Goal: Transaction & Acquisition: Obtain resource

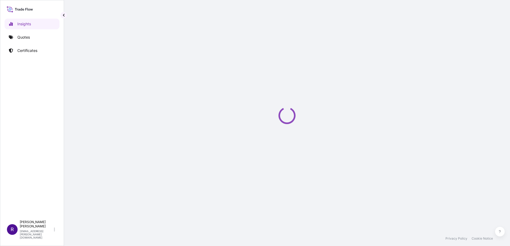
select select "2025"
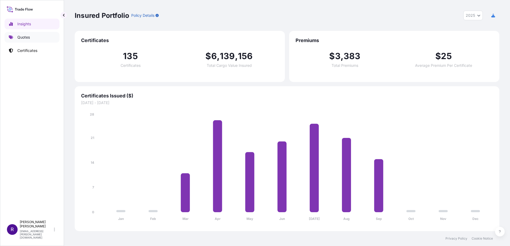
click at [28, 35] on p "Quotes" at bounding box center [23, 37] width 13 height 5
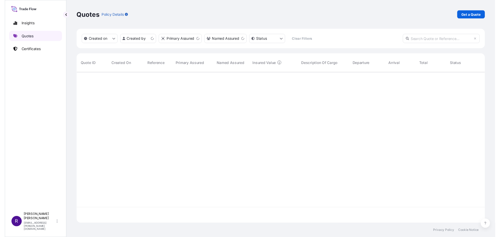
scroll to position [156, 420]
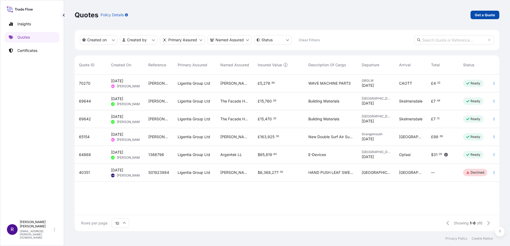
click at [495, 17] on link "Get a Quote" at bounding box center [484, 15] width 29 height 9
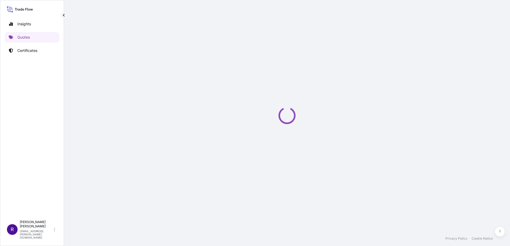
select select "Sea"
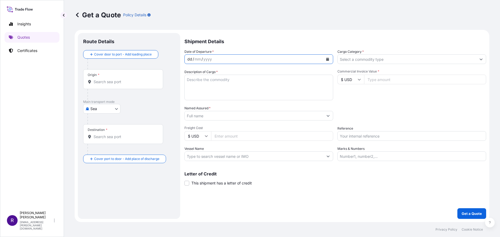
click at [275, 58] on div "dd / mm / yyyy" at bounding box center [254, 59] width 139 height 10
click at [324, 59] on button "Calendar" at bounding box center [327, 59] width 9 height 9
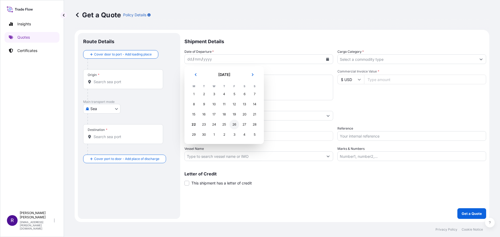
click at [233, 124] on div "26" at bounding box center [235, 125] width 10 height 10
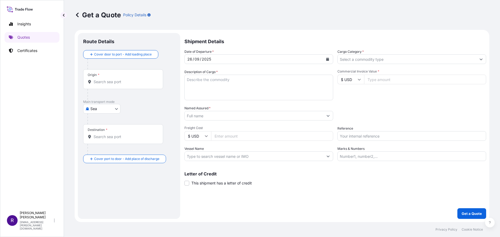
click at [376, 62] on input "Cargo Category *" at bounding box center [407, 59] width 139 height 10
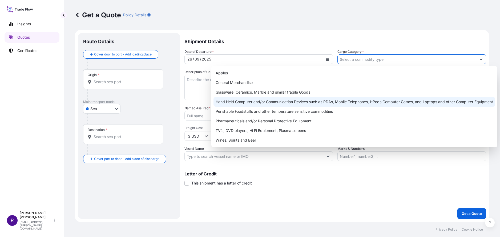
click at [356, 102] on div "Hand Held Computer and/or Communication Devices such as PDAs, Mobile Telephones…" at bounding box center [355, 102] width 282 height 10
type input "Hand Held Computer and/or Communication Devices such as PDAs, Mobile Telephones…"
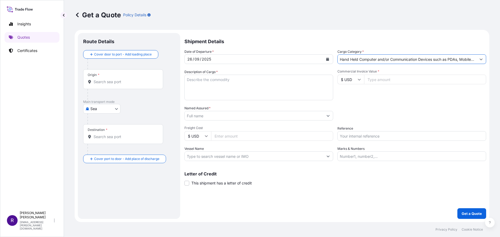
click at [392, 82] on input "Commercial Invoice Value *" at bounding box center [425, 80] width 122 height 10
type input "37800"
click at [212, 81] on textarea "Description of Cargo *" at bounding box center [258, 88] width 149 height 26
type textarea "Wired USB Headsets"
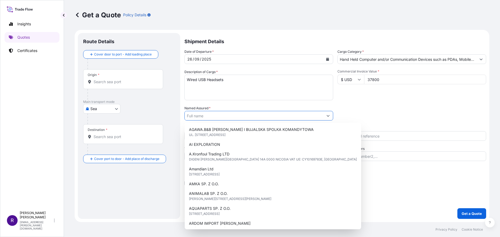
click at [227, 116] on input "Named Assured *" at bounding box center [254, 116] width 139 height 10
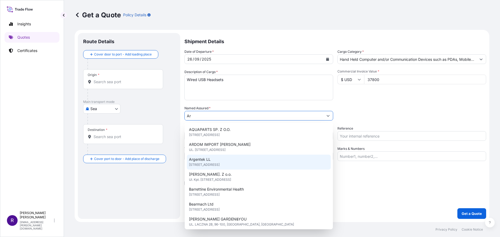
click at [220, 164] on span "[STREET_ADDRESS]" at bounding box center [204, 164] width 31 height 5
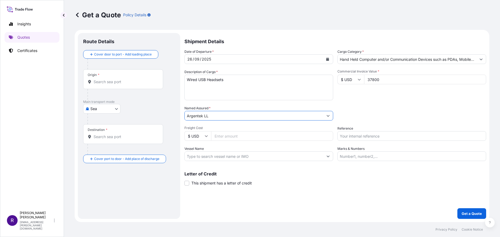
type input "Argentek LL"
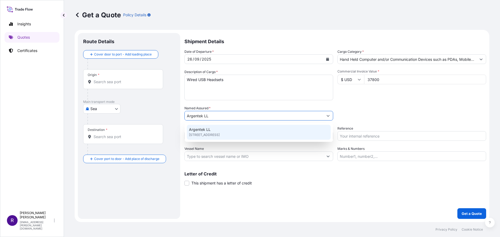
click at [307, 204] on div "Shipment Details Date of Departure * [DATE] Cargo Category * Hand Held Computer…" at bounding box center [335, 126] width 302 height 186
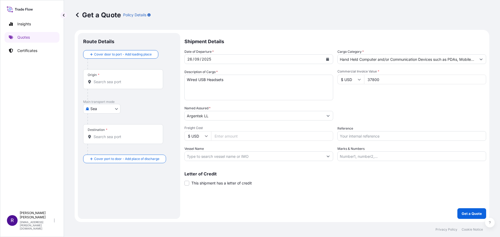
click at [208, 136] on icon at bounding box center [206, 135] width 3 height 3
click at [199, 164] on div "£ GBP" at bounding box center [198, 162] width 22 height 10
type input "£ GBP"
click at [247, 136] on input "Freight Cost" at bounding box center [272, 136] width 122 height 10
type input "4336.72"
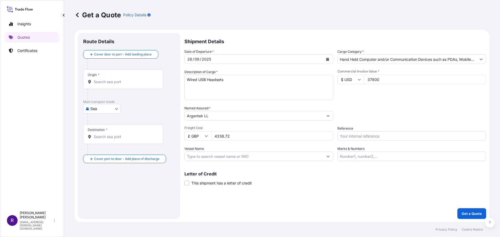
click at [366, 137] on input "Reference" at bounding box center [412, 136] width 149 height 10
type input "#1382376"
click at [270, 157] on input "Vessel Name" at bounding box center [254, 156] width 139 height 10
click at [311, 189] on div "Shipment Details Date of Departure * [DATE] Cargo Category * Hand Held Computer…" at bounding box center [335, 126] width 302 height 186
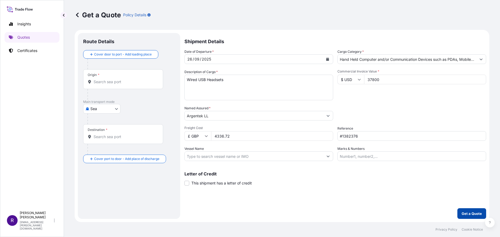
click at [470, 212] on p "Get a Quote" at bounding box center [472, 213] width 20 height 5
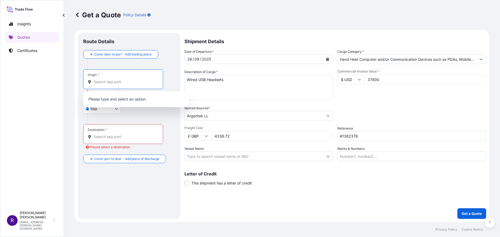
click at [122, 82] on input "Origin * Please select an origin" at bounding box center [125, 81] width 63 height 5
click at [148, 120] on div at bounding box center [130, 119] width 87 height 11
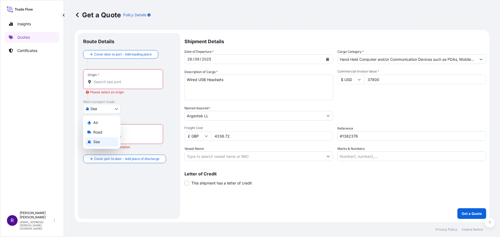
click at [115, 108] on body "0 options available. Insights Quotes Certificates R [PERSON_NAME] [PERSON_NAME]…" at bounding box center [250, 118] width 500 height 237
click at [112, 122] on div "Air" at bounding box center [101, 123] width 33 height 10
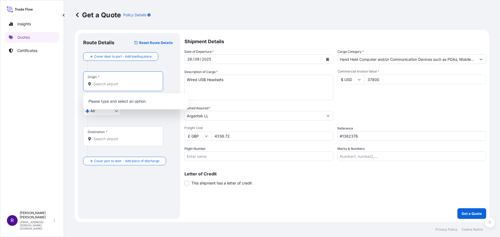
click at [125, 86] on input "Origin *" at bounding box center [125, 83] width 63 height 5
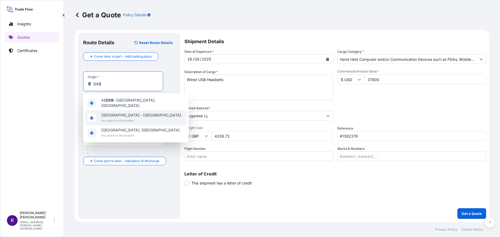
click at [128, 114] on span "[GEOGRAPHIC_DATA] - [GEOGRAPHIC_DATA]" at bounding box center [141, 115] width 80 height 5
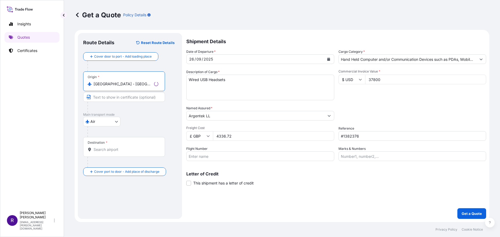
type input "[GEOGRAPHIC_DATA] - [GEOGRAPHIC_DATA]"
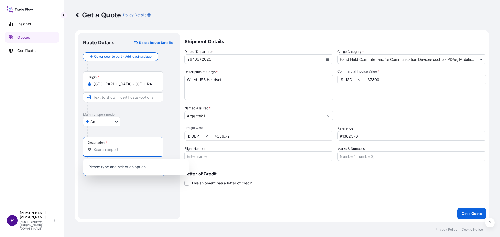
click at [104, 151] on input "Destination *" at bounding box center [125, 149] width 63 height 5
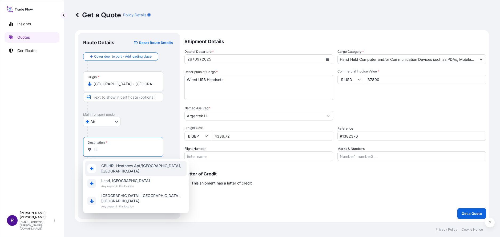
click at [133, 167] on span "GB LHR - Heathrow Apt/[GEOGRAPHIC_DATA], [GEOGRAPHIC_DATA]" at bounding box center [142, 168] width 83 height 11
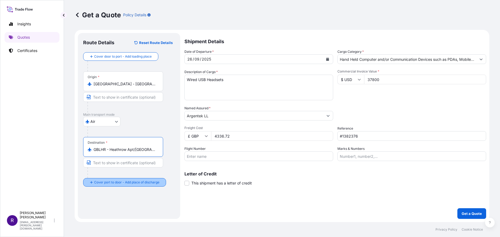
type input "GBLHR - Heathrow Apt/[GEOGRAPHIC_DATA], [GEOGRAPHIC_DATA]"
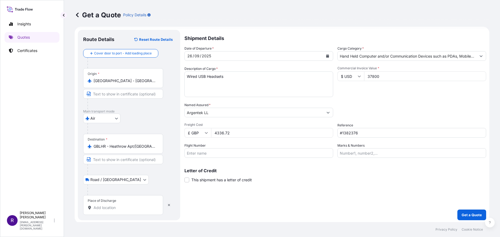
scroll to position [5, 0]
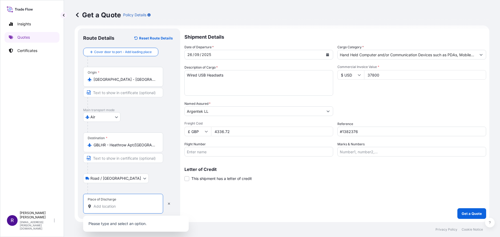
click at [108, 207] on input "Place of Discharge" at bounding box center [125, 206] width 63 height 5
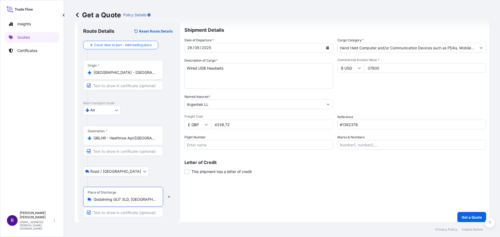
scroll to position [15, 0]
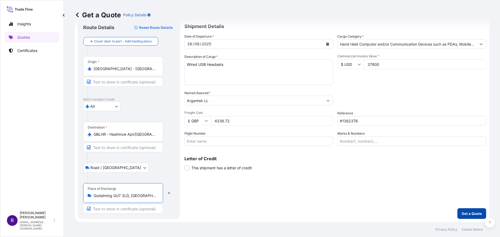
type input "Godalming GU7 3LD, [GEOGRAPHIC_DATA]"
click at [468, 215] on p "Get a Quote" at bounding box center [472, 213] width 20 height 5
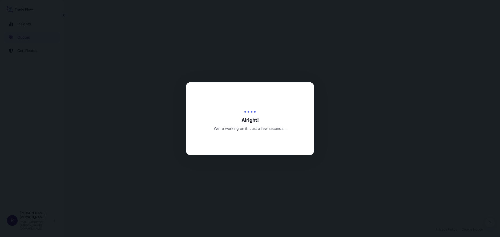
select select "Air"
select select "Road / [GEOGRAPHIC_DATA]"
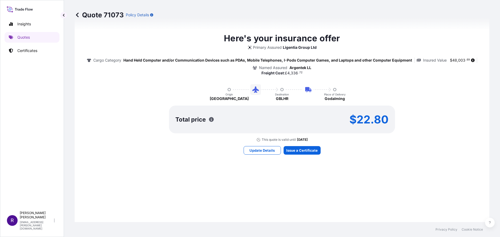
scroll to position [320, 0]
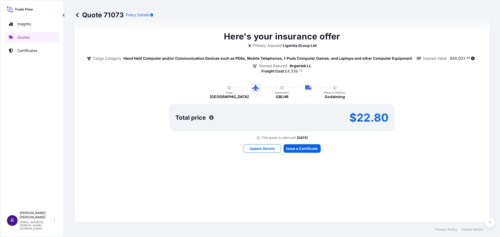
click at [238, 175] on div "Here's your insurance offer Primary Assured Ligentia Group Ltd Cargo Category H…" at bounding box center [282, 91] width 400 height 328
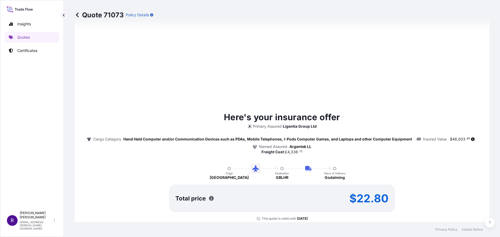
type input "[DATE]"
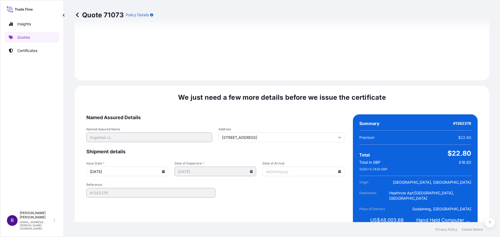
scroll to position [673, 0]
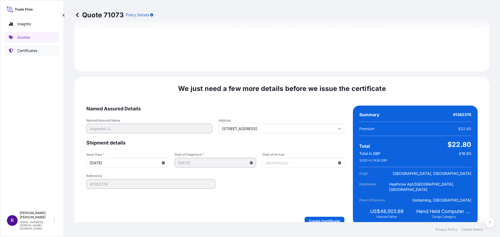
click at [34, 48] on link "Certificates" at bounding box center [32, 50] width 55 height 11
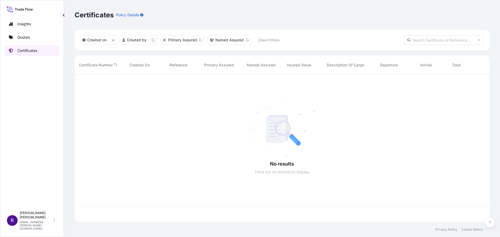
scroll to position [146, 411]
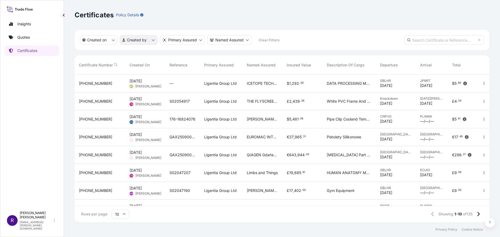
click at [137, 41] on html "Insights Quotes Certificates R [PERSON_NAME] [PERSON_NAME][EMAIL_ADDRESS][PERSO…" at bounding box center [250, 118] width 500 height 237
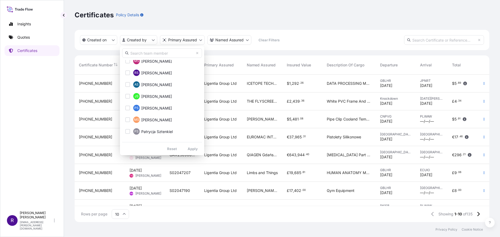
scroll to position [507, 0]
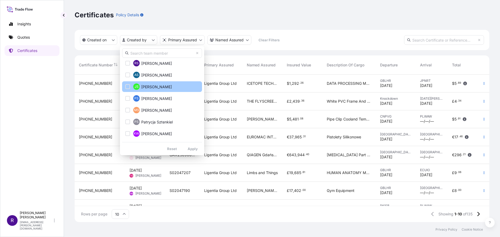
click at [157, 87] on span "[PERSON_NAME]" at bounding box center [156, 86] width 31 height 5
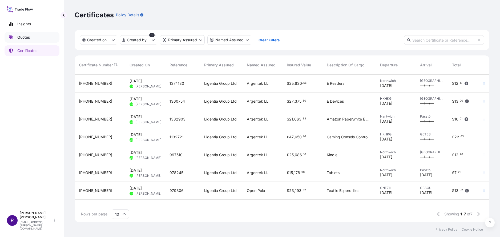
click at [38, 35] on link "Quotes" at bounding box center [32, 37] width 55 height 11
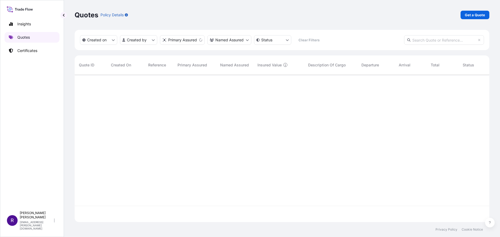
scroll to position [146, 411]
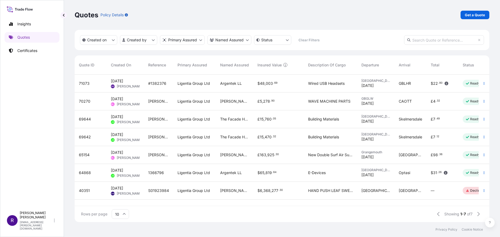
click at [254, 88] on div "$ 48 , 003 . 69" at bounding box center [278, 84] width 51 height 18
select select "Air"
select select "Road / [GEOGRAPHIC_DATA]"
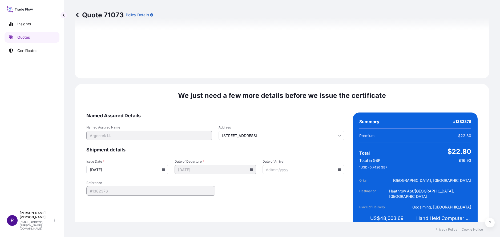
scroll to position [673, 0]
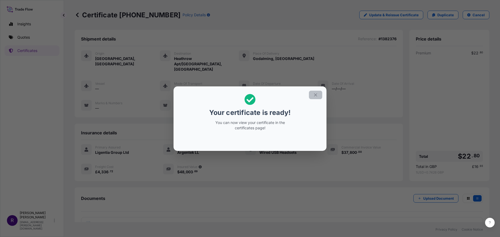
click at [315, 95] on icon "button" at bounding box center [315, 95] width 5 height 5
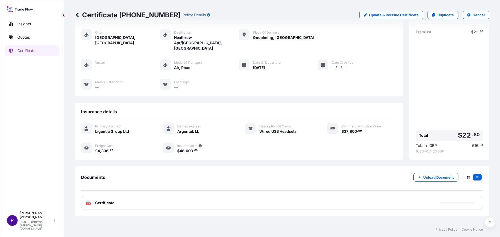
scroll to position [33, 0]
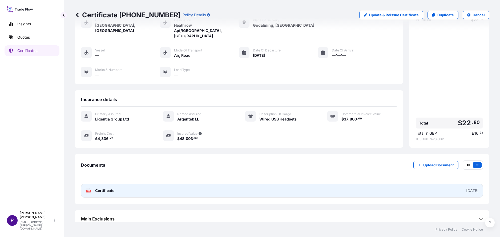
click at [416, 184] on link "PDF Certificate [DATE]" at bounding box center [282, 191] width 402 height 14
click at [422, 187] on link "PDF Certificate [DATE]" at bounding box center [282, 191] width 402 height 14
